Goal: Task Accomplishment & Management: Manage account settings

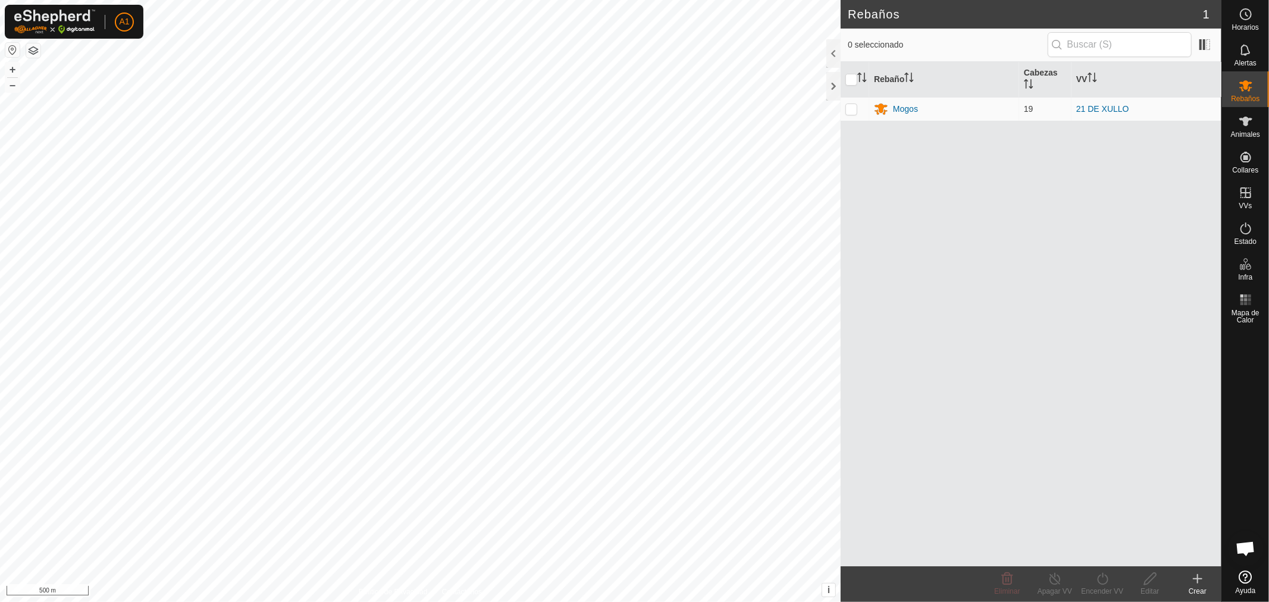
click at [14, 50] on button "button" at bounding box center [12, 50] width 14 height 14
click at [1193, 193] on link "En Rotación" at bounding box center [1170, 192] width 102 height 24
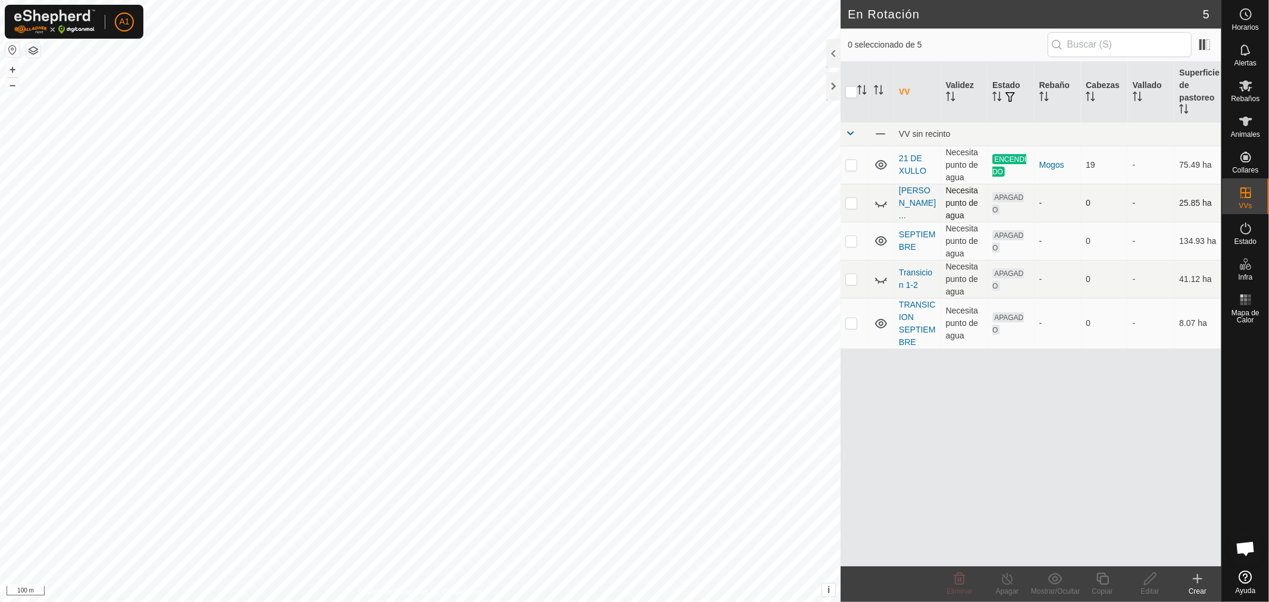
click at [854, 202] on p-checkbox at bounding box center [851, 203] width 12 height 10
checkbox input "true"
click at [947, 583] on delete-svg-icon at bounding box center [960, 579] width 48 height 14
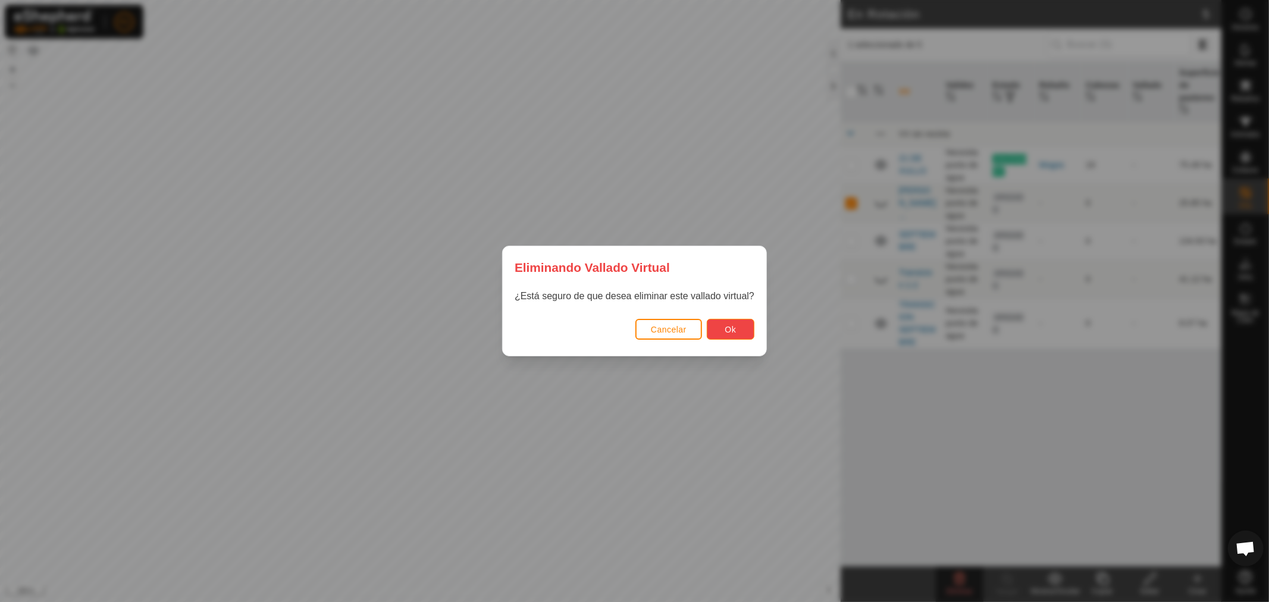
click at [718, 335] on button "Ok" at bounding box center [731, 329] width 48 height 21
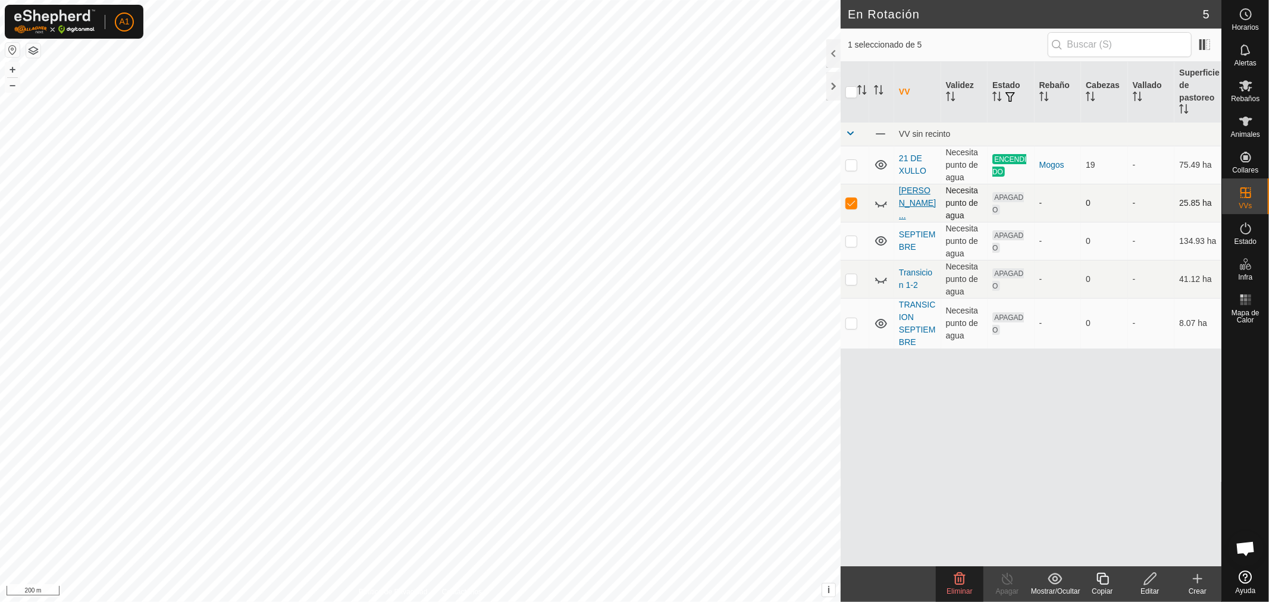
click at [926, 202] on link "[PERSON_NAME]..." at bounding box center [917, 203] width 37 height 34
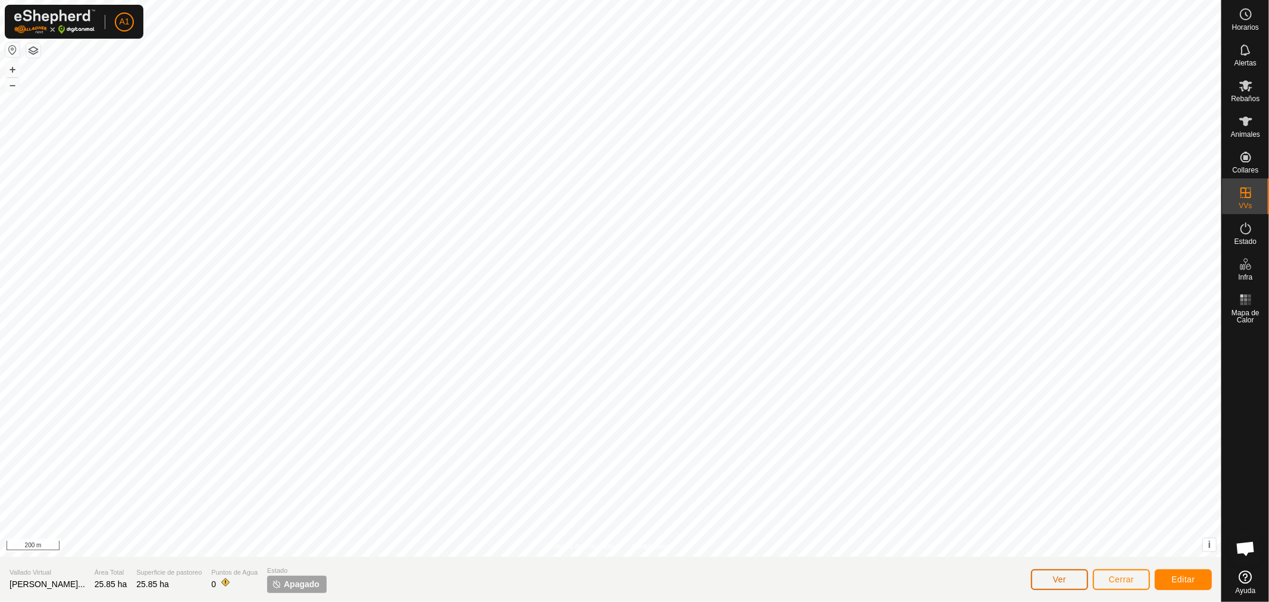
click at [1071, 579] on button "Ver" at bounding box center [1059, 579] width 57 height 21
click at [1168, 194] on link "En Rotación" at bounding box center [1170, 192] width 102 height 24
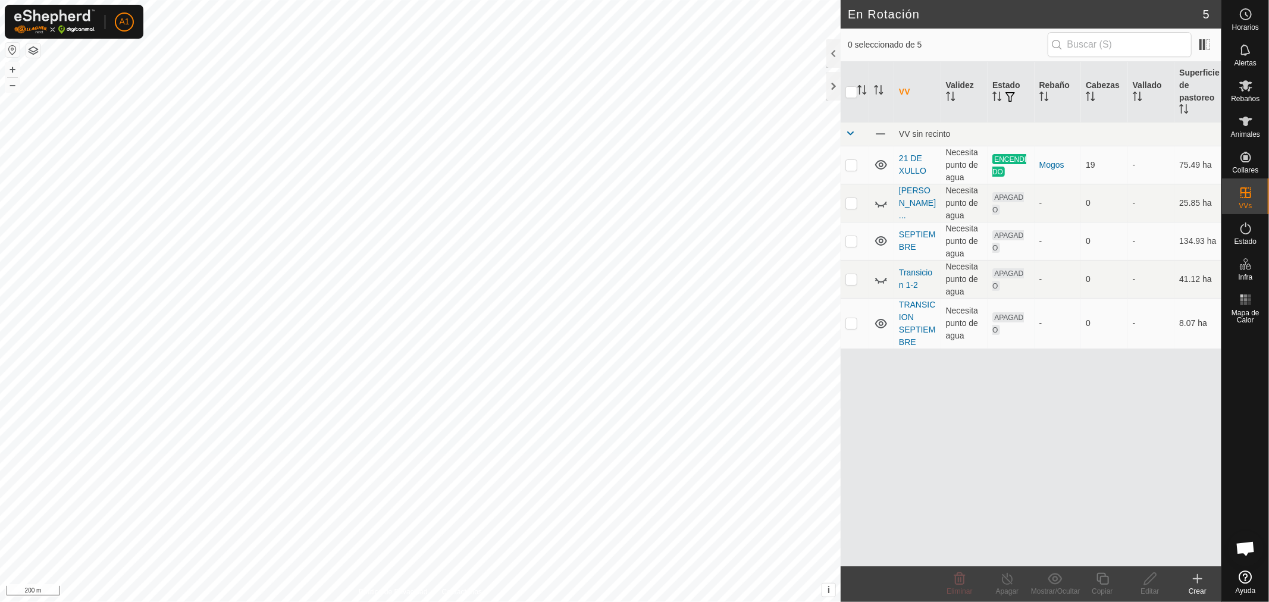
click at [1200, 591] on div "Crear" at bounding box center [1197, 591] width 48 height 11
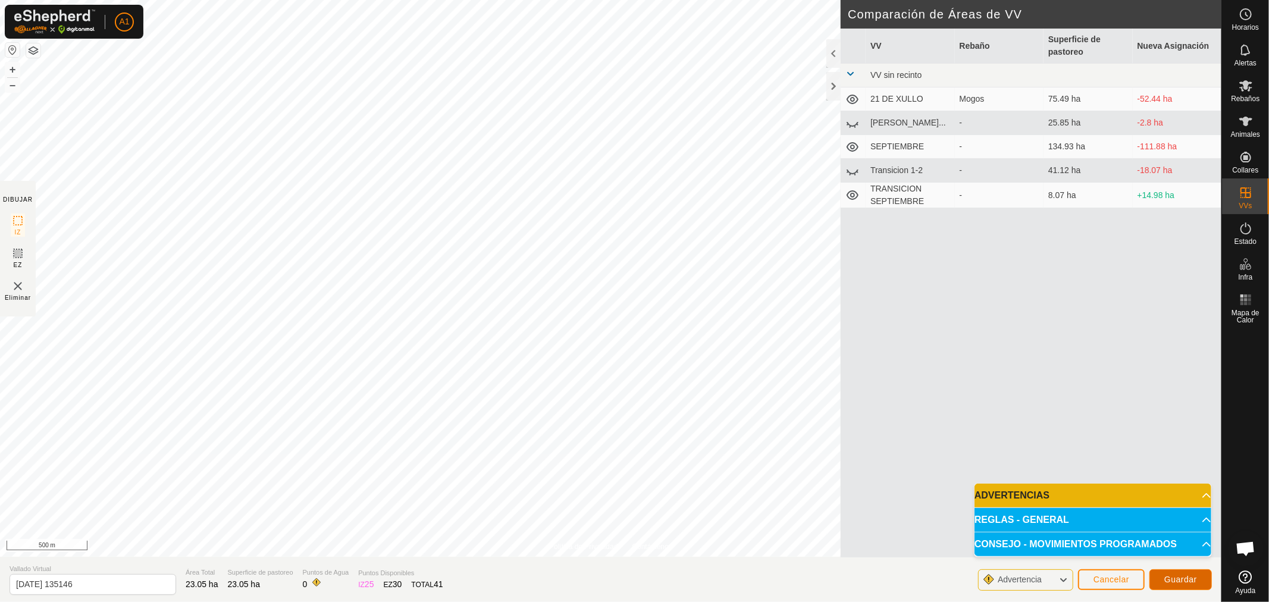
click at [1181, 577] on span "Guardar" at bounding box center [1180, 580] width 33 height 10
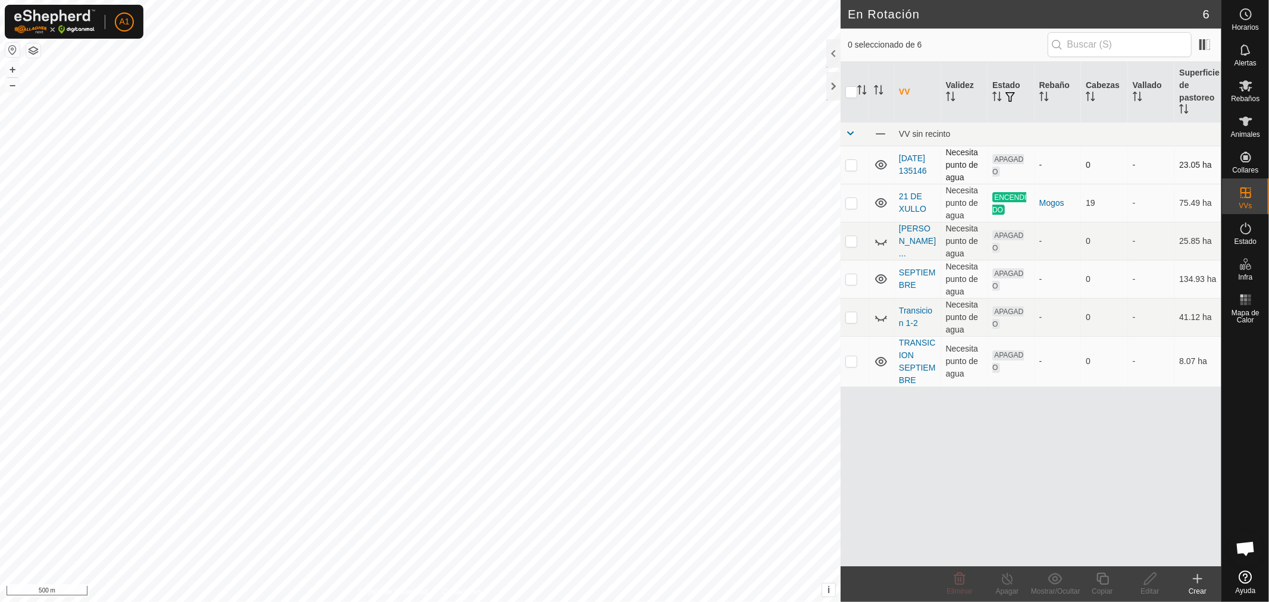
click at [855, 164] on p-checkbox at bounding box center [851, 165] width 12 height 10
click at [947, 586] on div "Eliminar" at bounding box center [960, 591] width 48 height 11
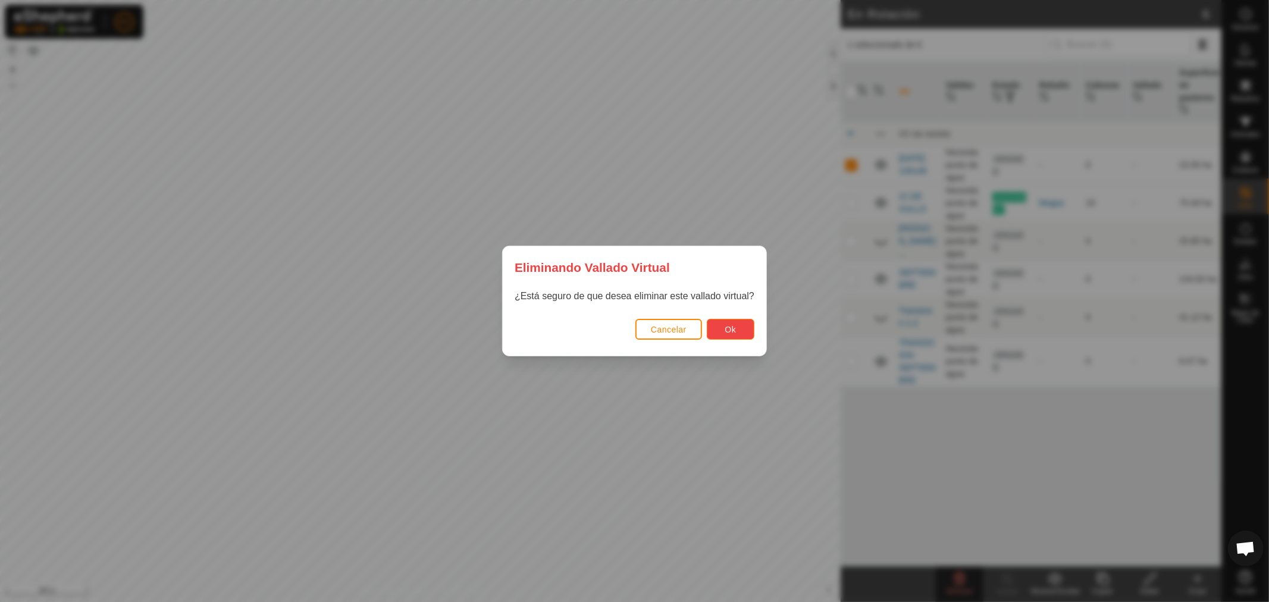
click at [724, 335] on button "Ok" at bounding box center [731, 329] width 48 height 21
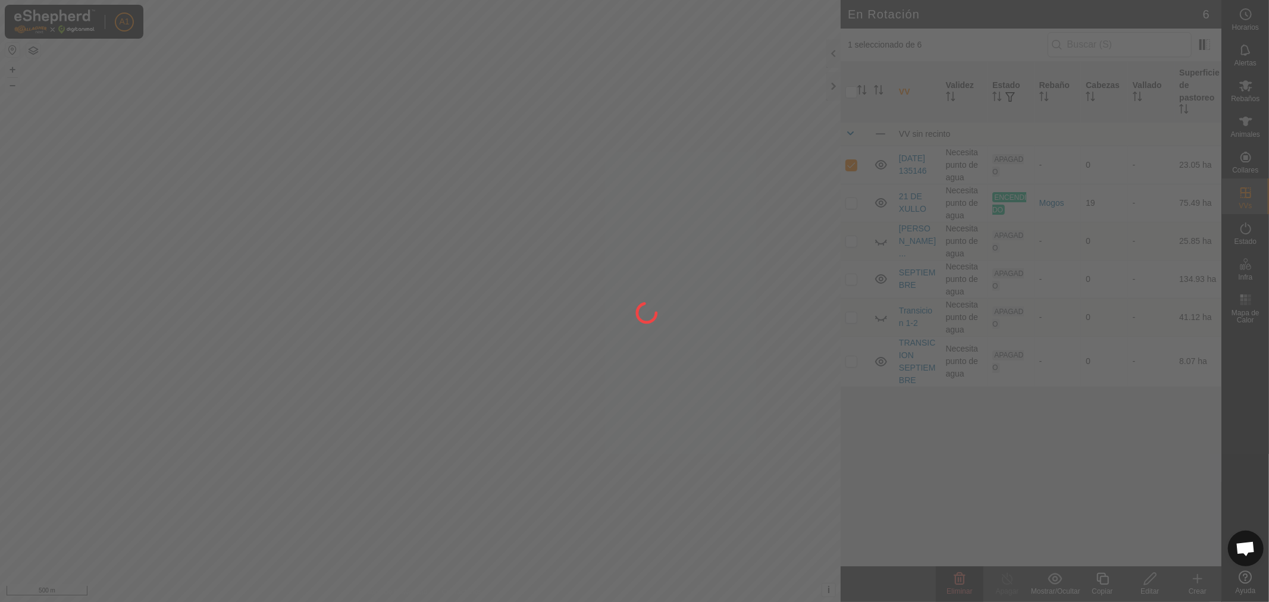
checkbox input "false"
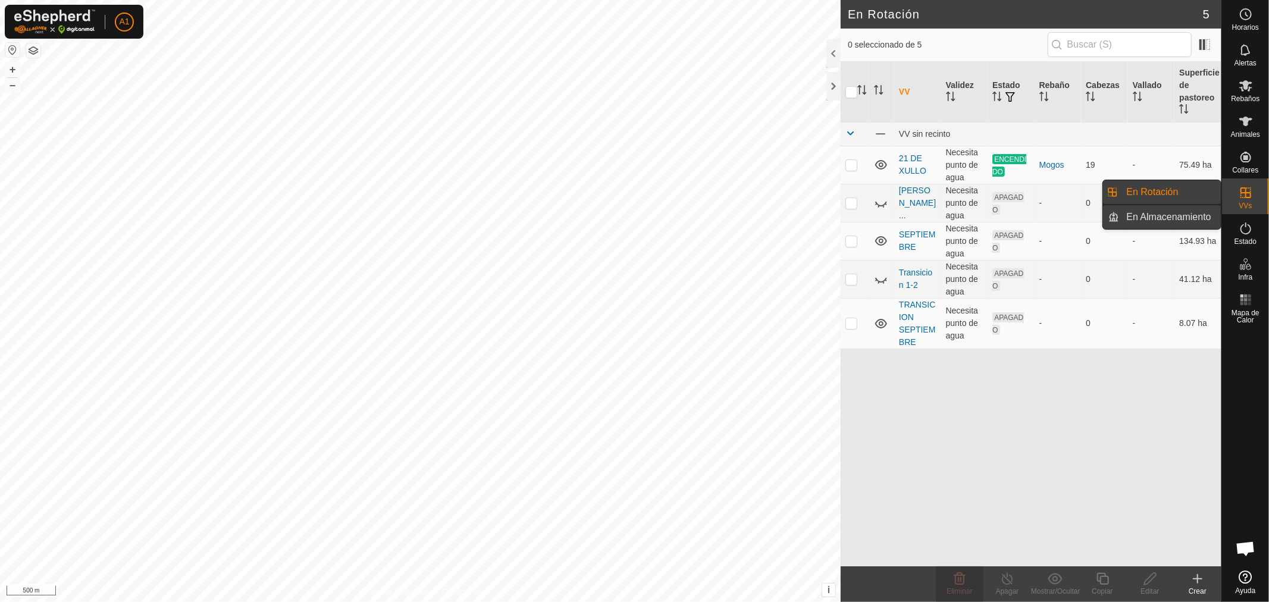
click at [1184, 213] on link "En Almacenamiento" at bounding box center [1170, 217] width 102 height 24
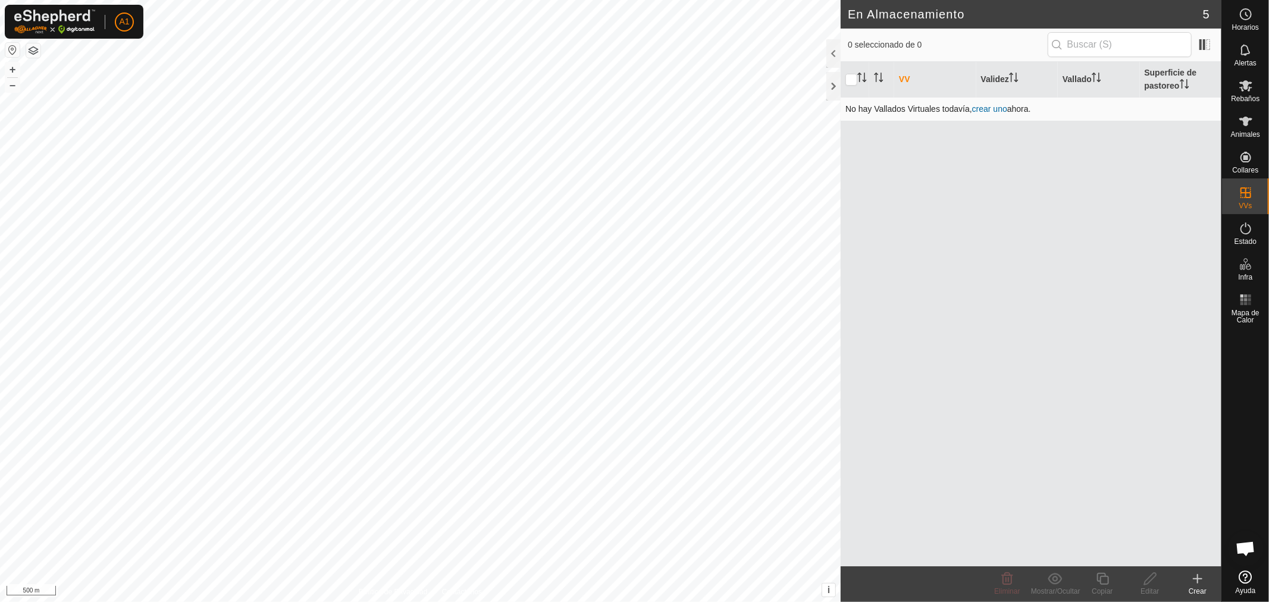
click at [1000, 105] on link "crear uno" at bounding box center [989, 109] width 35 height 10
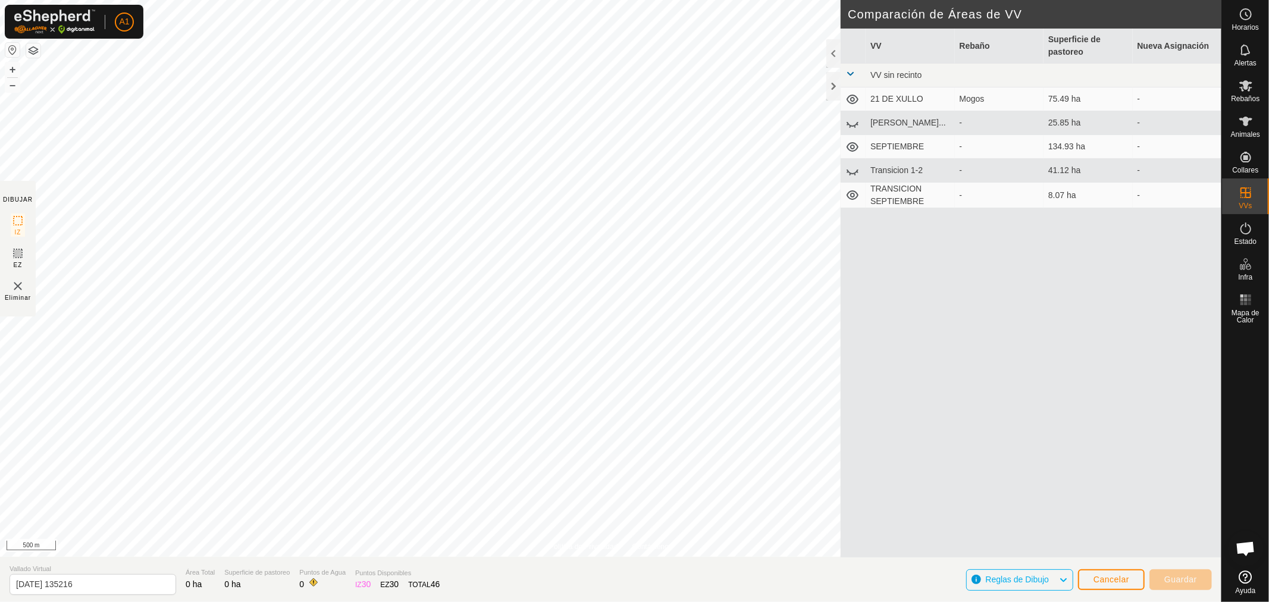
click at [900, 119] on td "[PERSON_NAME]..." at bounding box center [909, 123] width 89 height 24
click at [852, 128] on icon at bounding box center [852, 123] width 14 height 14
click at [852, 123] on icon at bounding box center [852, 123] width 14 height 14
click at [1103, 580] on span "Cancelar" at bounding box center [1111, 580] width 36 height 10
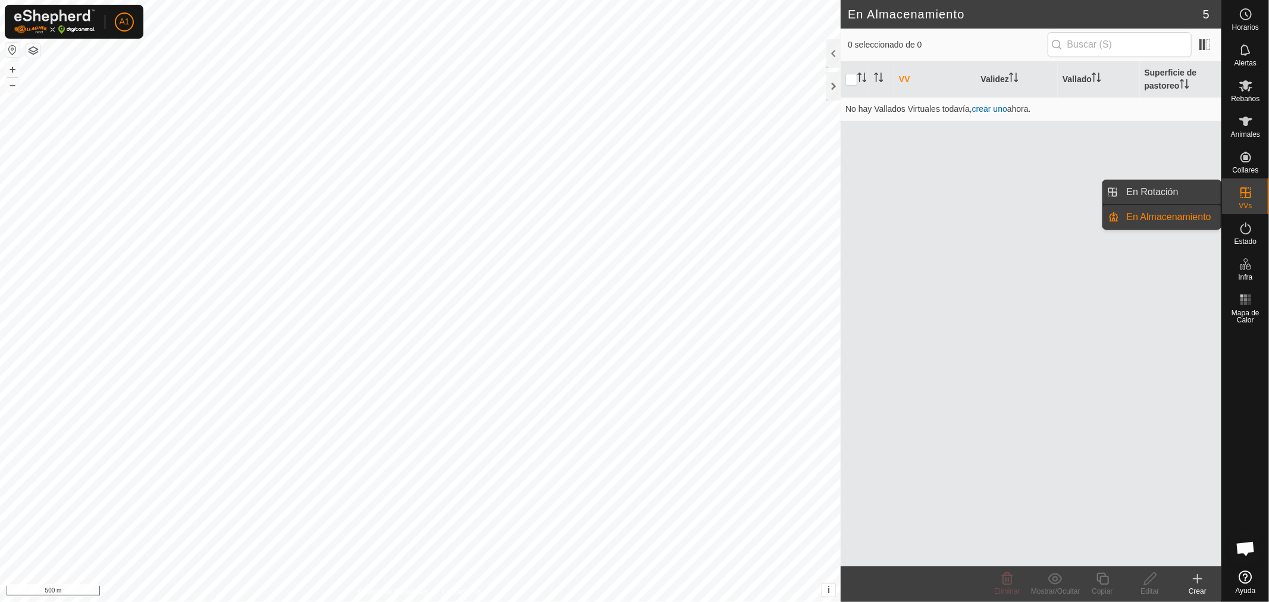
click at [1197, 188] on link "En Rotación" at bounding box center [1170, 192] width 102 height 24
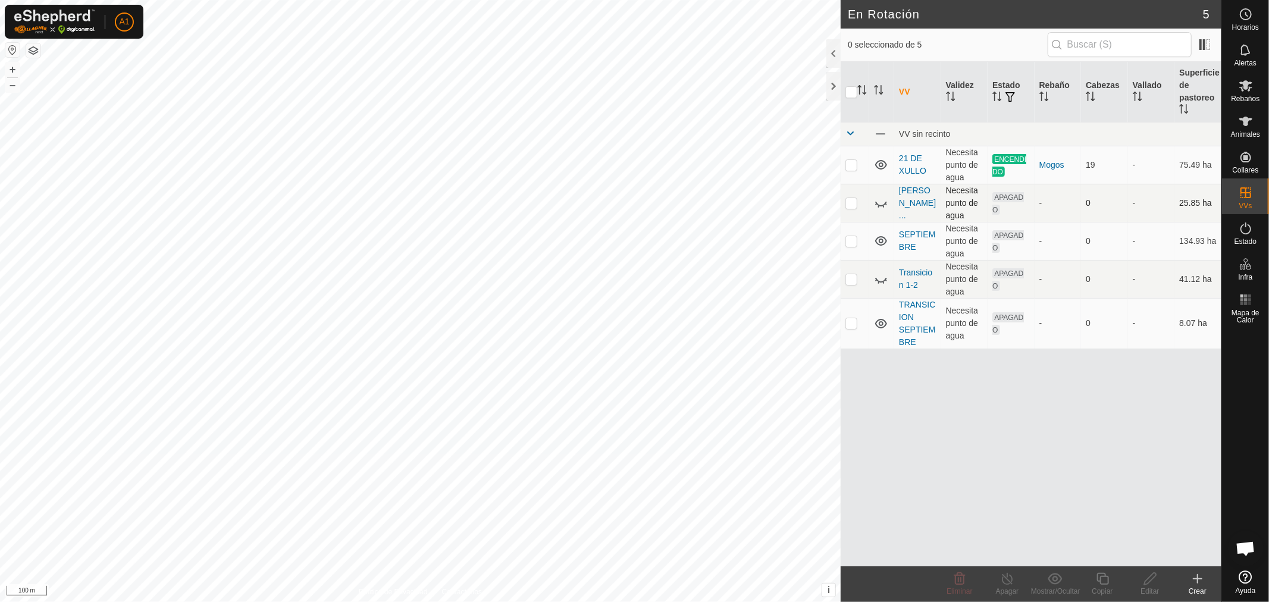
click at [856, 203] on p-checkbox at bounding box center [851, 203] width 12 height 10
click at [851, 203] on p-checkbox at bounding box center [851, 203] width 12 height 10
click at [875, 206] on icon at bounding box center [881, 203] width 14 height 14
click at [857, 209] on td at bounding box center [854, 203] width 29 height 38
checkbox input "true"
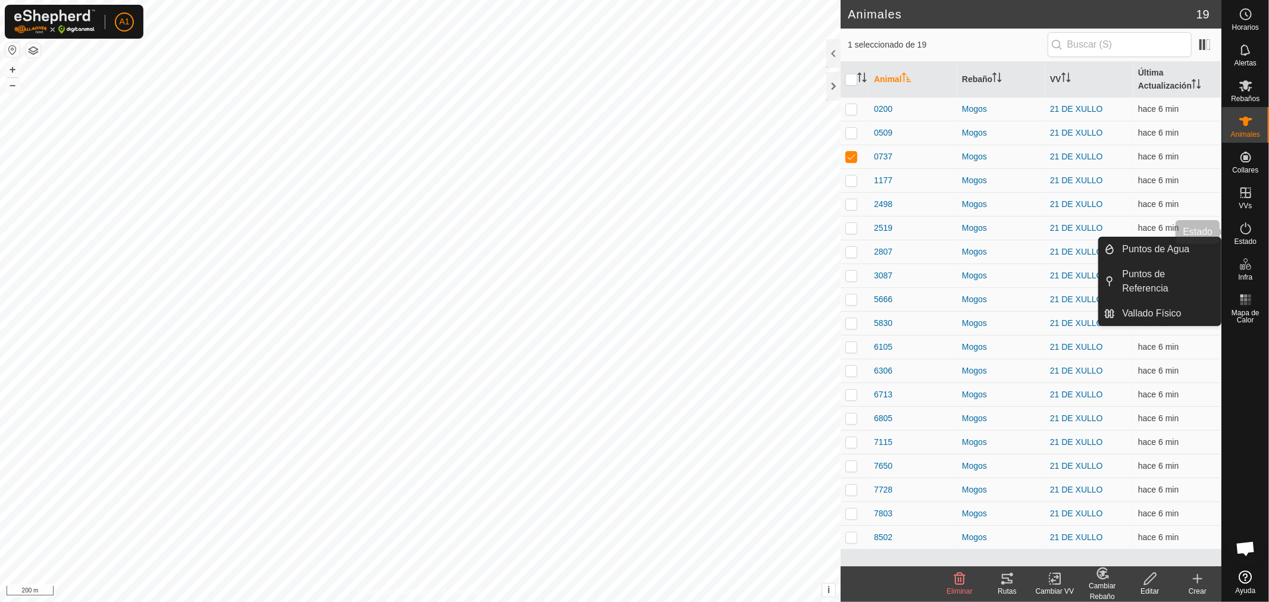
click at [1253, 227] on es-activation-svg-icon at bounding box center [1245, 228] width 21 height 19
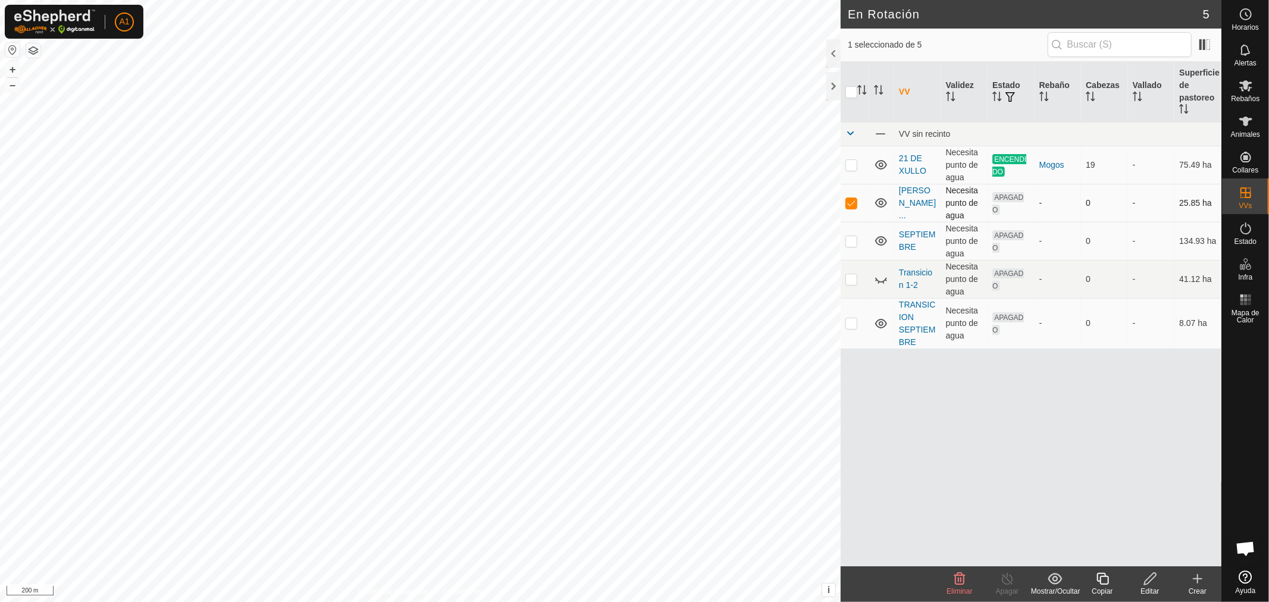
click at [876, 203] on icon at bounding box center [881, 203] width 12 height 10
click at [876, 203] on icon at bounding box center [881, 204] width 12 height 5
click at [1149, 581] on icon at bounding box center [1150, 579] width 15 height 14
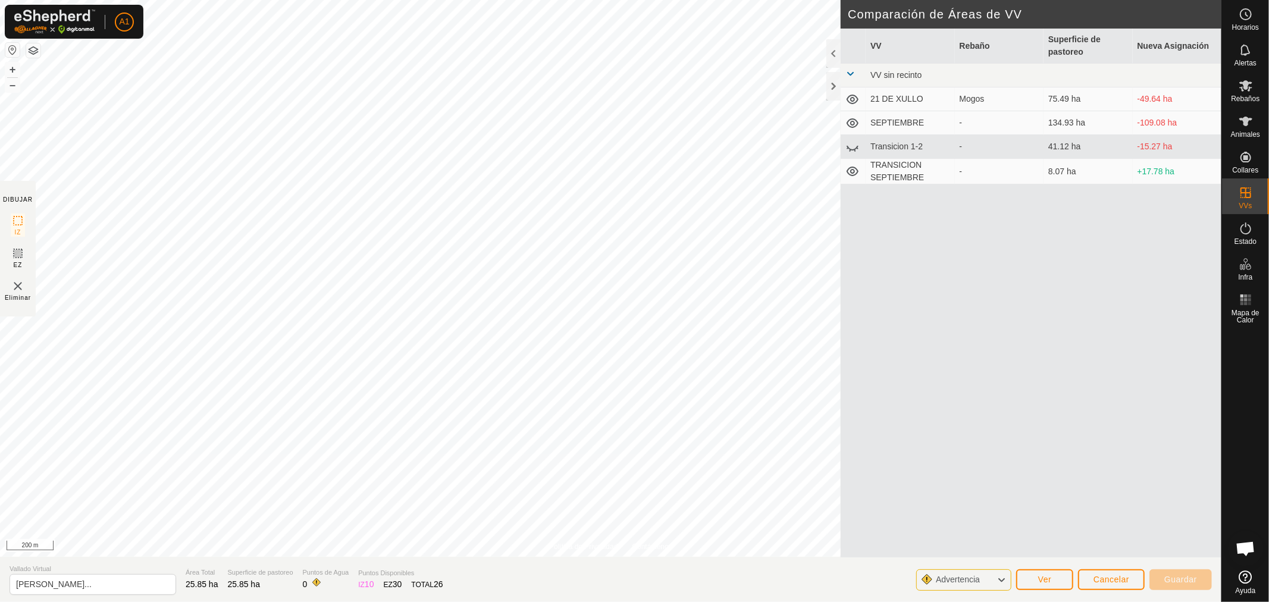
click at [991, 579] on div "Advertencia" at bounding box center [963, 579] width 95 height 21
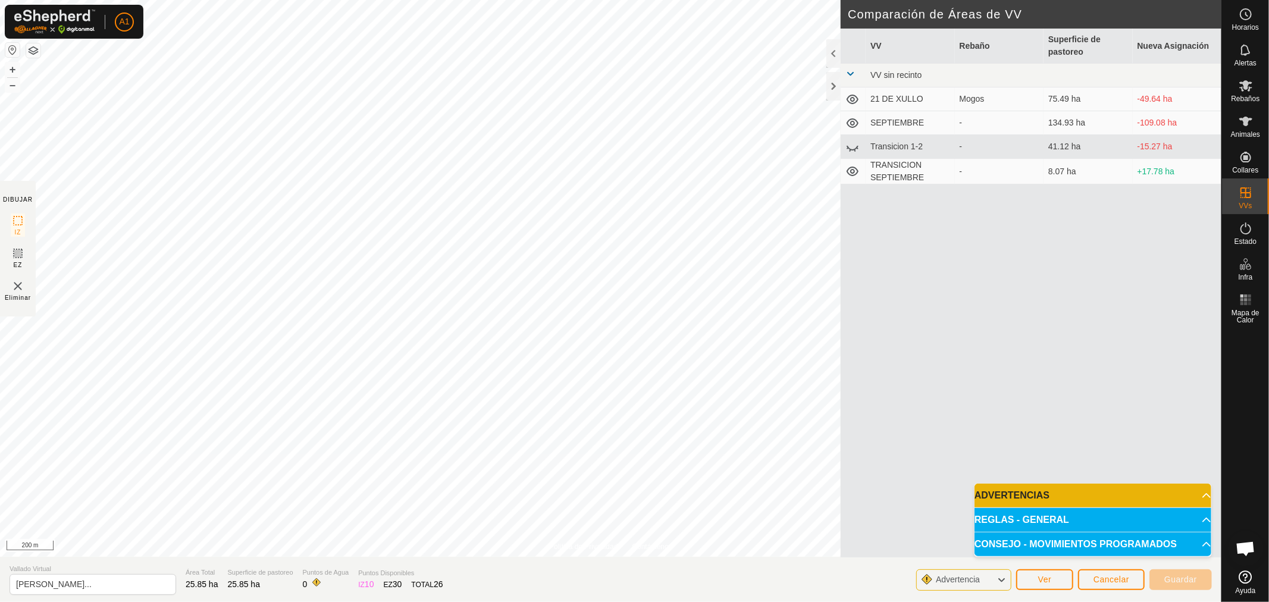
click at [1199, 514] on p-accordion-header "REGLAS - GENERAL" at bounding box center [1092, 520] width 237 height 24
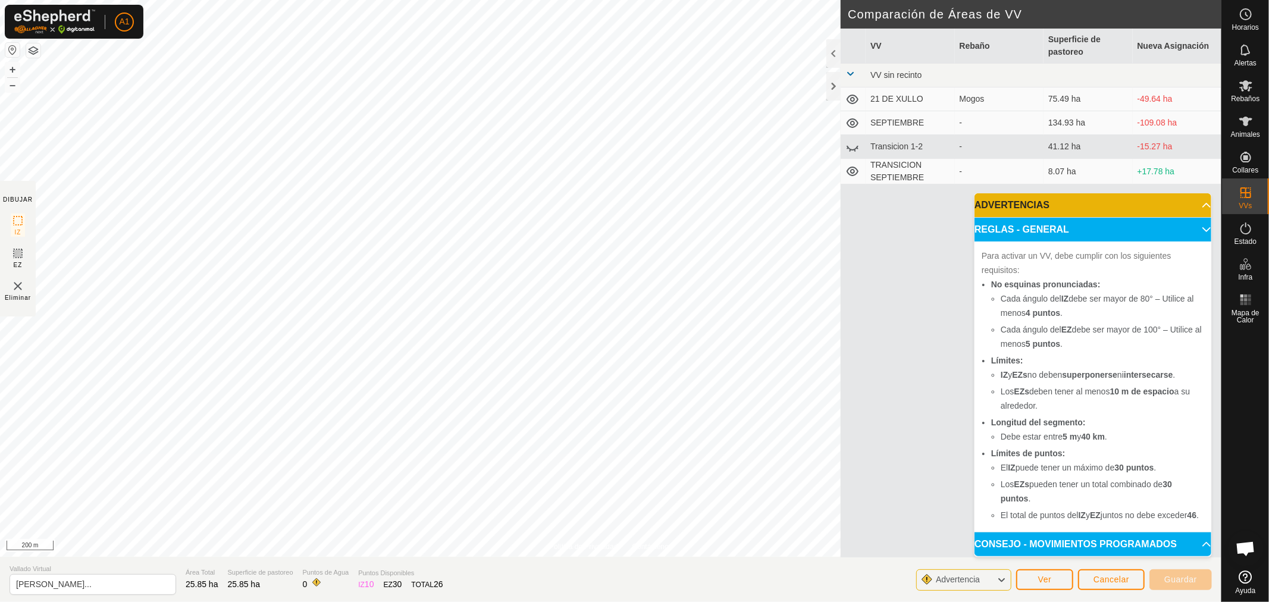
click at [1198, 218] on p-accordion-header "REGLAS - GENERAL" at bounding box center [1092, 230] width 237 height 24
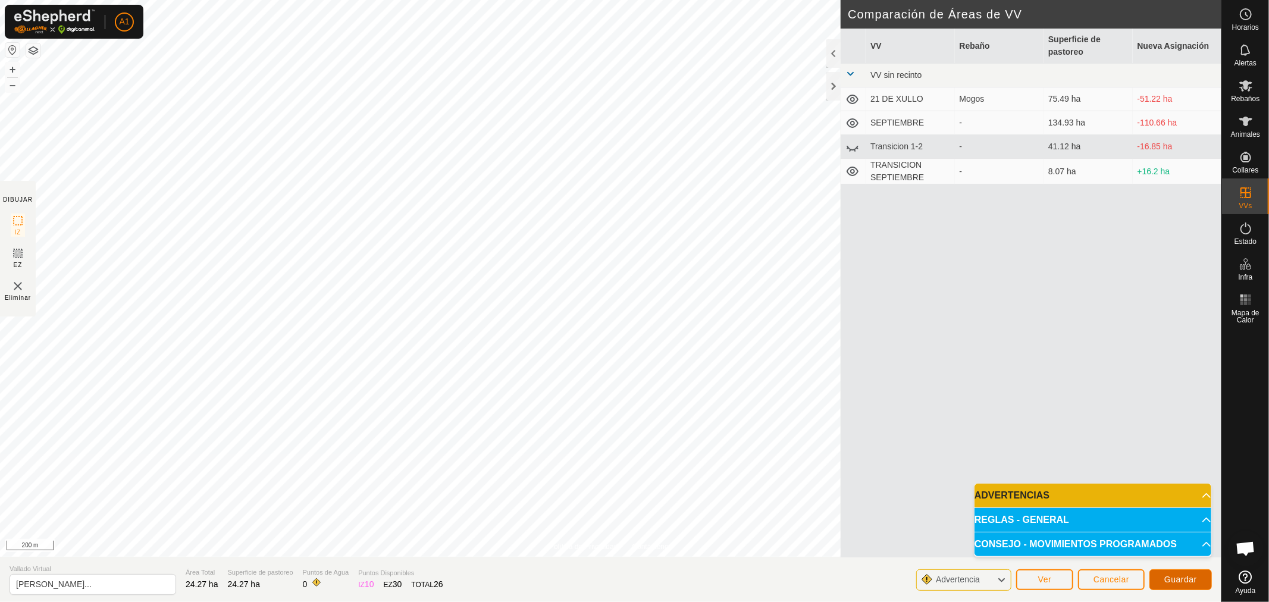
click at [1188, 572] on button "Guardar" at bounding box center [1180, 579] width 62 height 21
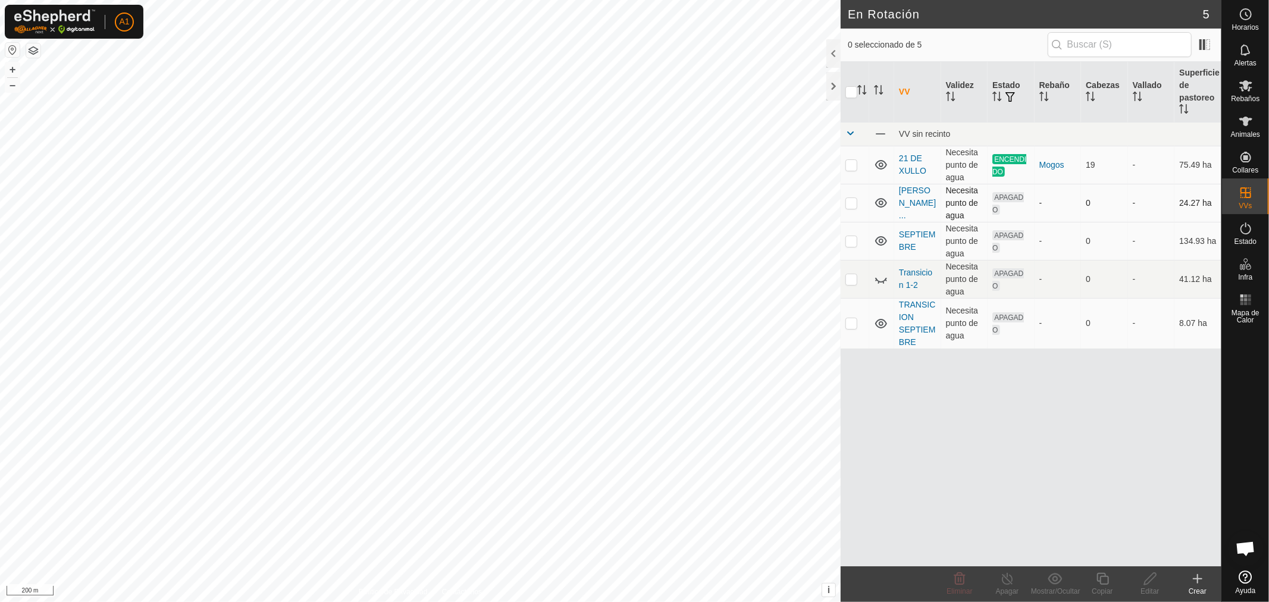
click at [845, 203] on p-checkbox at bounding box center [851, 203] width 12 height 10
click at [949, 586] on div "Eliminar" at bounding box center [960, 591] width 48 height 11
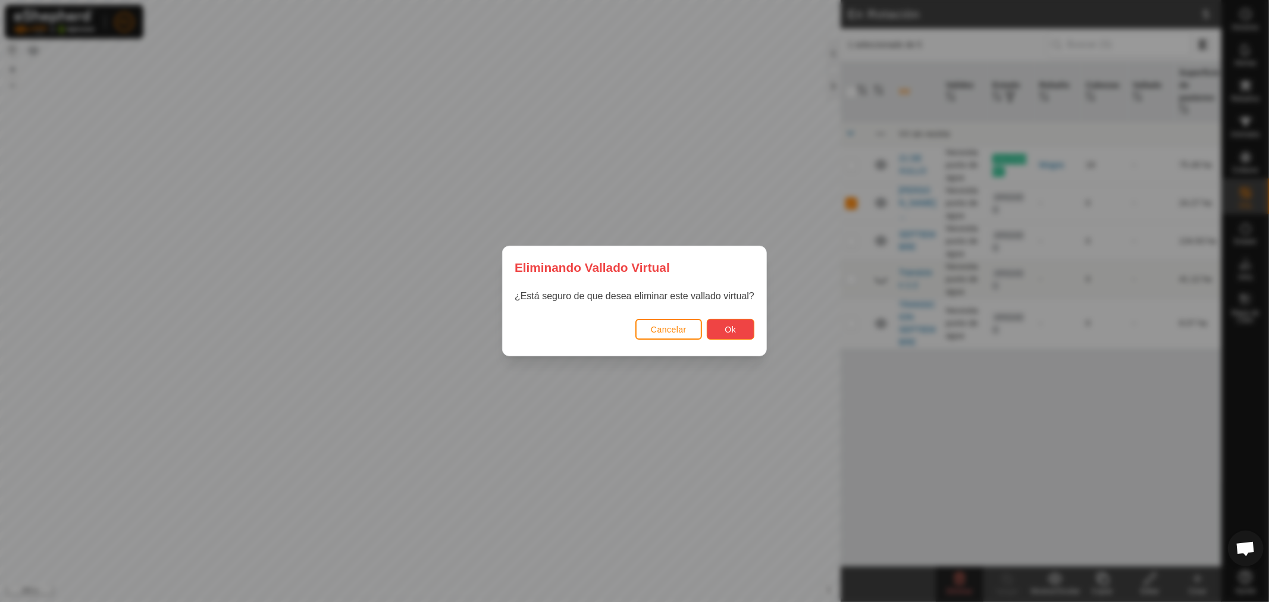
click at [733, 326] on span "Ok" at bounding box center [730, 330] width 11 height 10
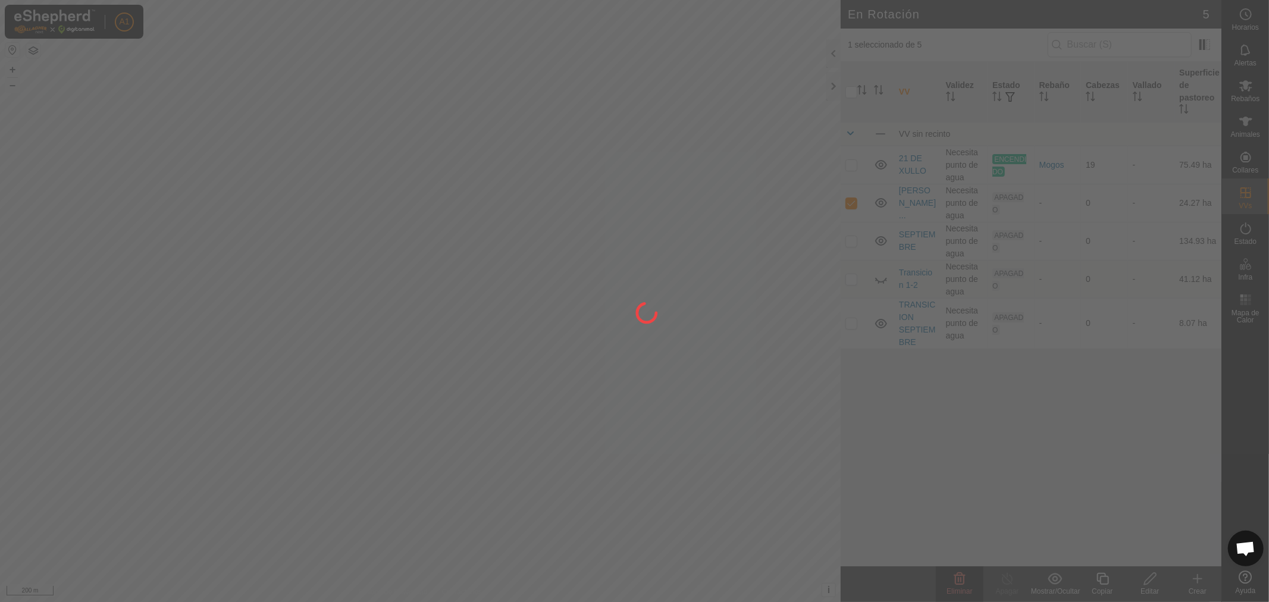
checkbox input "false"
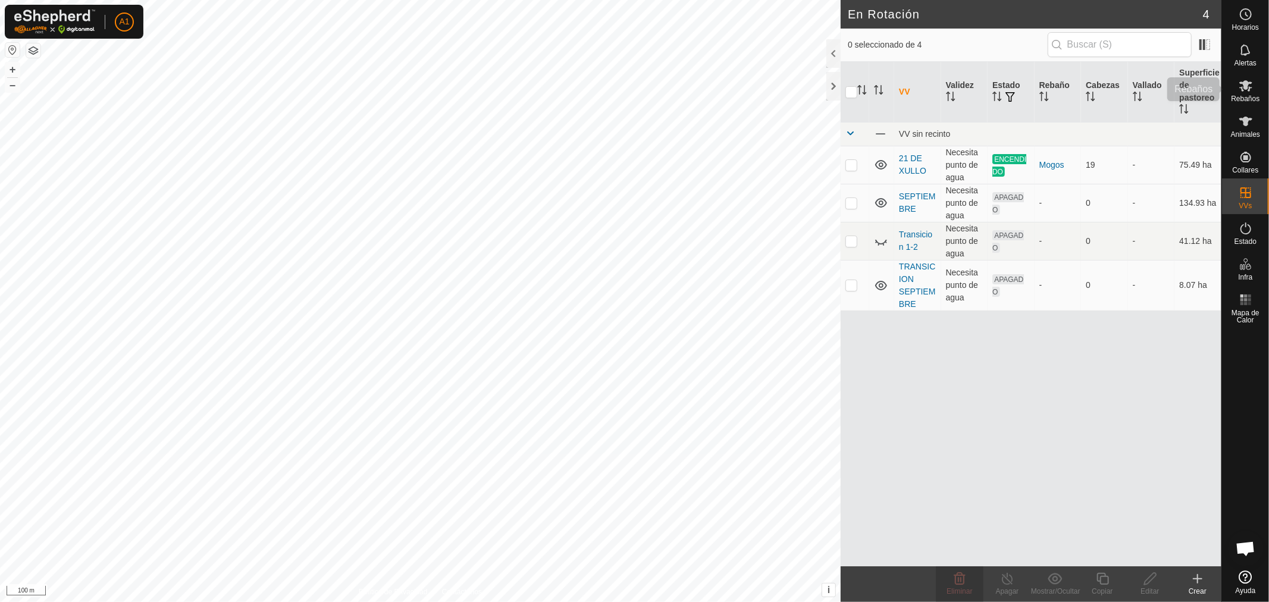
click at [1249, 86] on icon at bounding box center [1245, 85] width 13 height 11
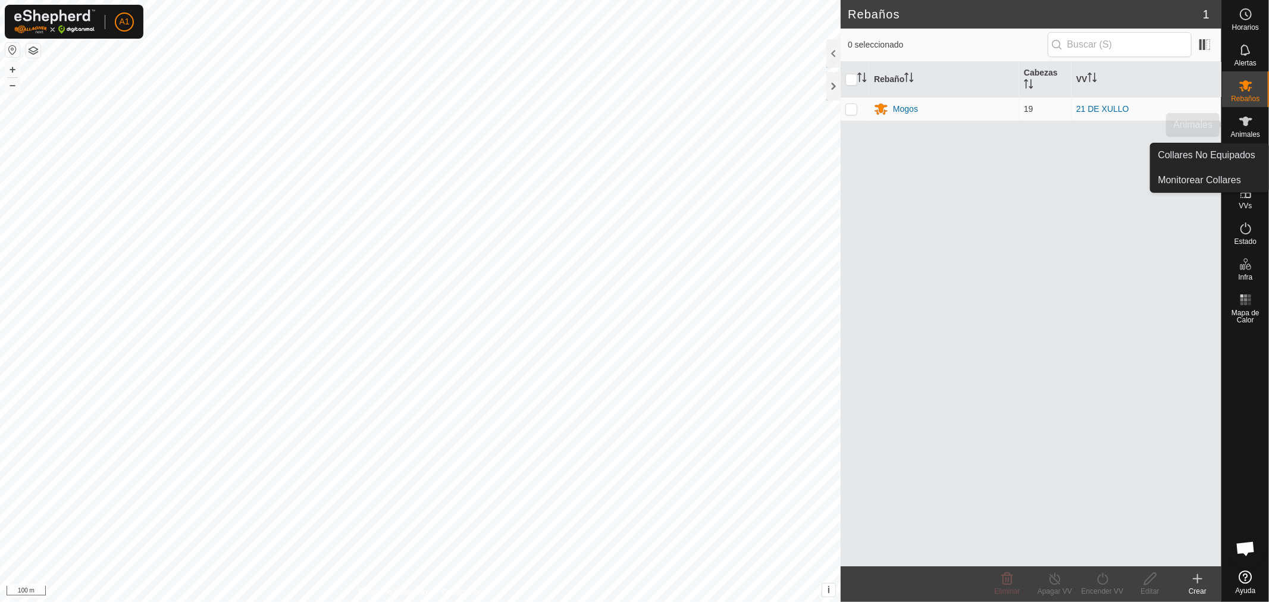
click at [1244, 131] on span "Animales" at bounding box center [1245, 134] width 29 height 7
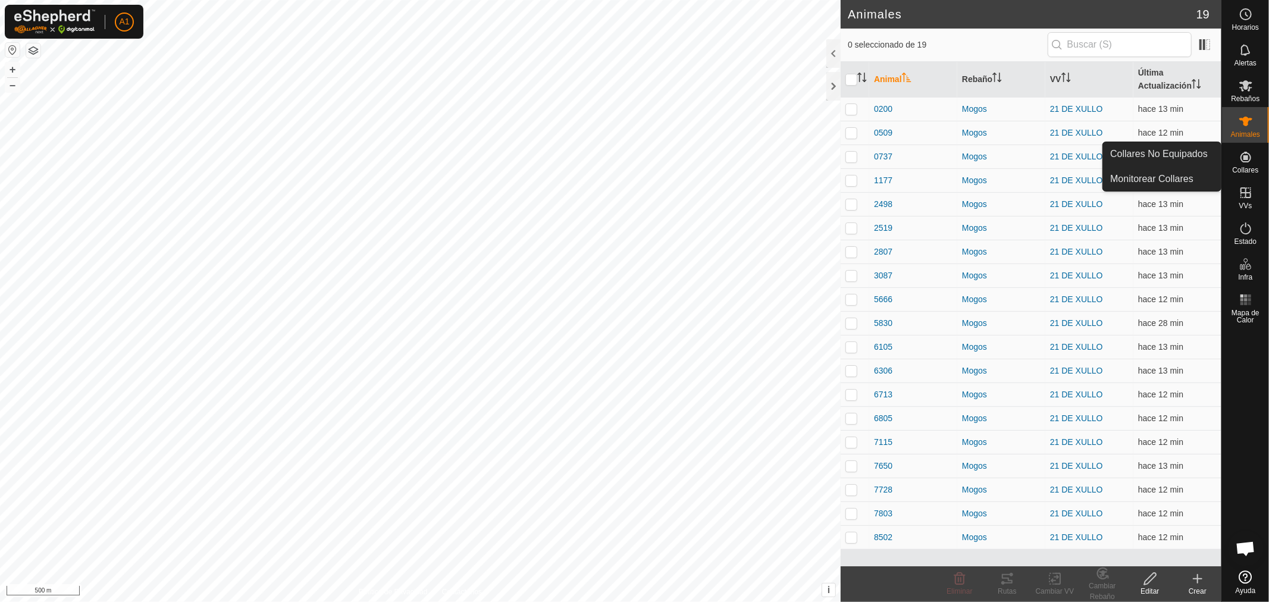
click at [1234, 165] on div "Collares" at bounding box center [1245, 161] width 47 height 36
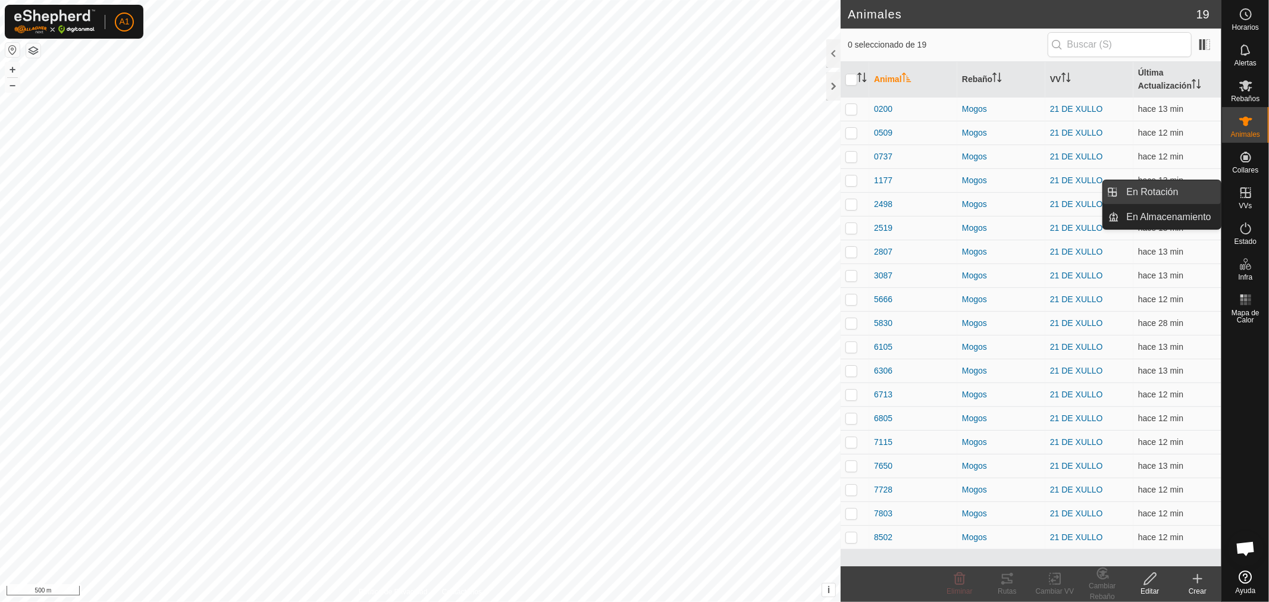
click at [1173, 199] on link "En Rotación" at bounding box center [1170, 192] width 102 height 24
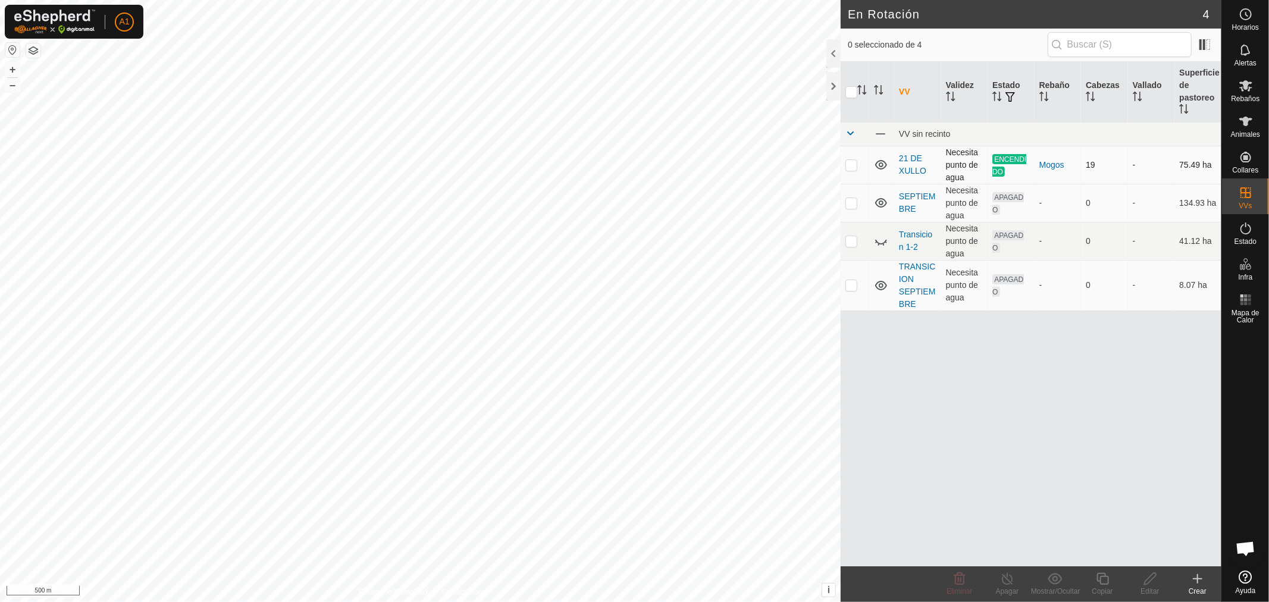
click at [854, 163] on p-checkbox at bounding box center [851, 165] width 12 height 10
checkbox input "false"
click at [876, 241] on icon at bounding box center [881, 242] width 12 height 5
click at [852, 239] on p-checkbox at bounding box center [851, 241] width 12 height 10
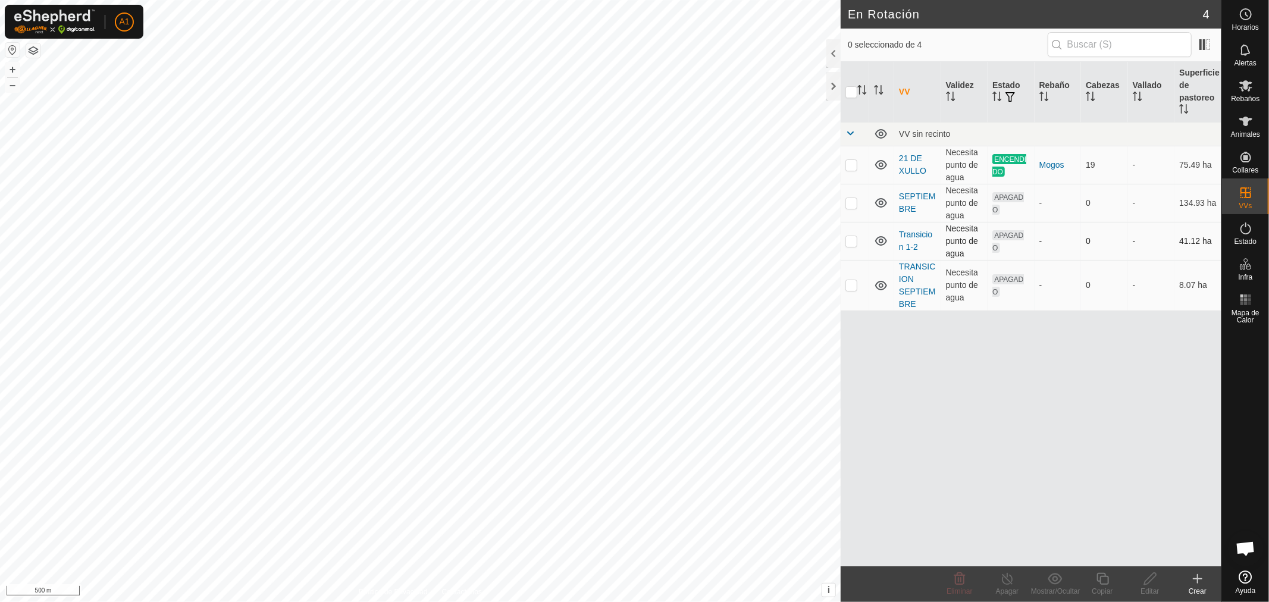
checkbox input "true"
click at [1160, 581] on edit-svg-icon at bounding box center [1150, 579] width 48 height 14
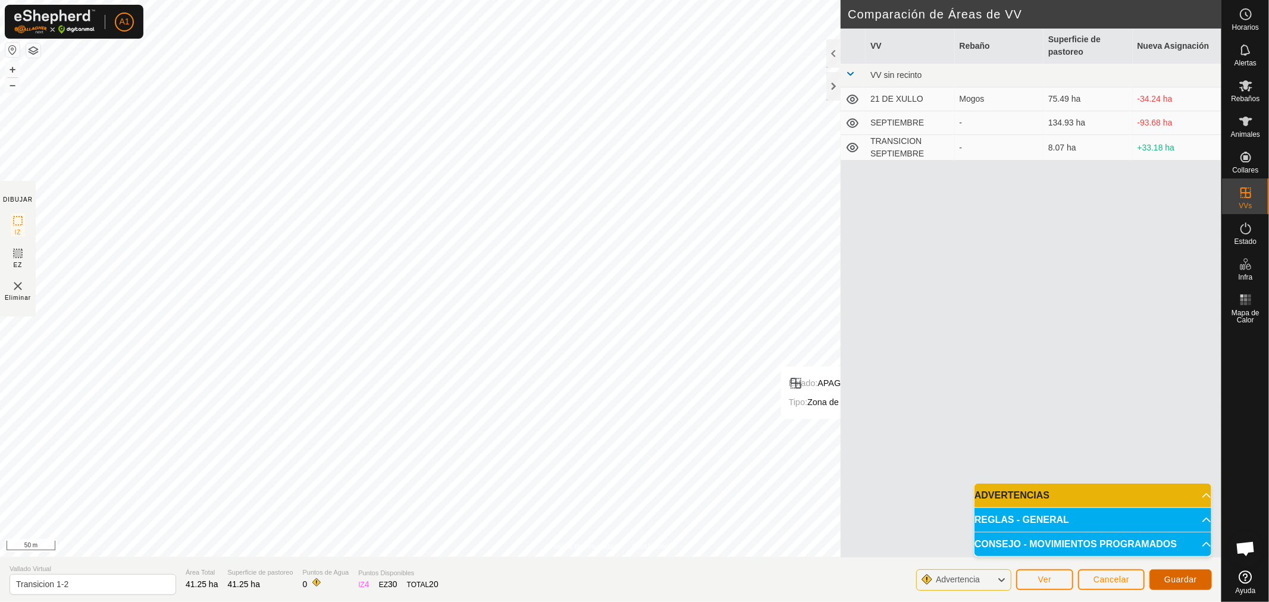
click at [1168, 573] on button "Guardar" at bounding box center [1180, 579] width 62 height 21
